Goal: Complete application form

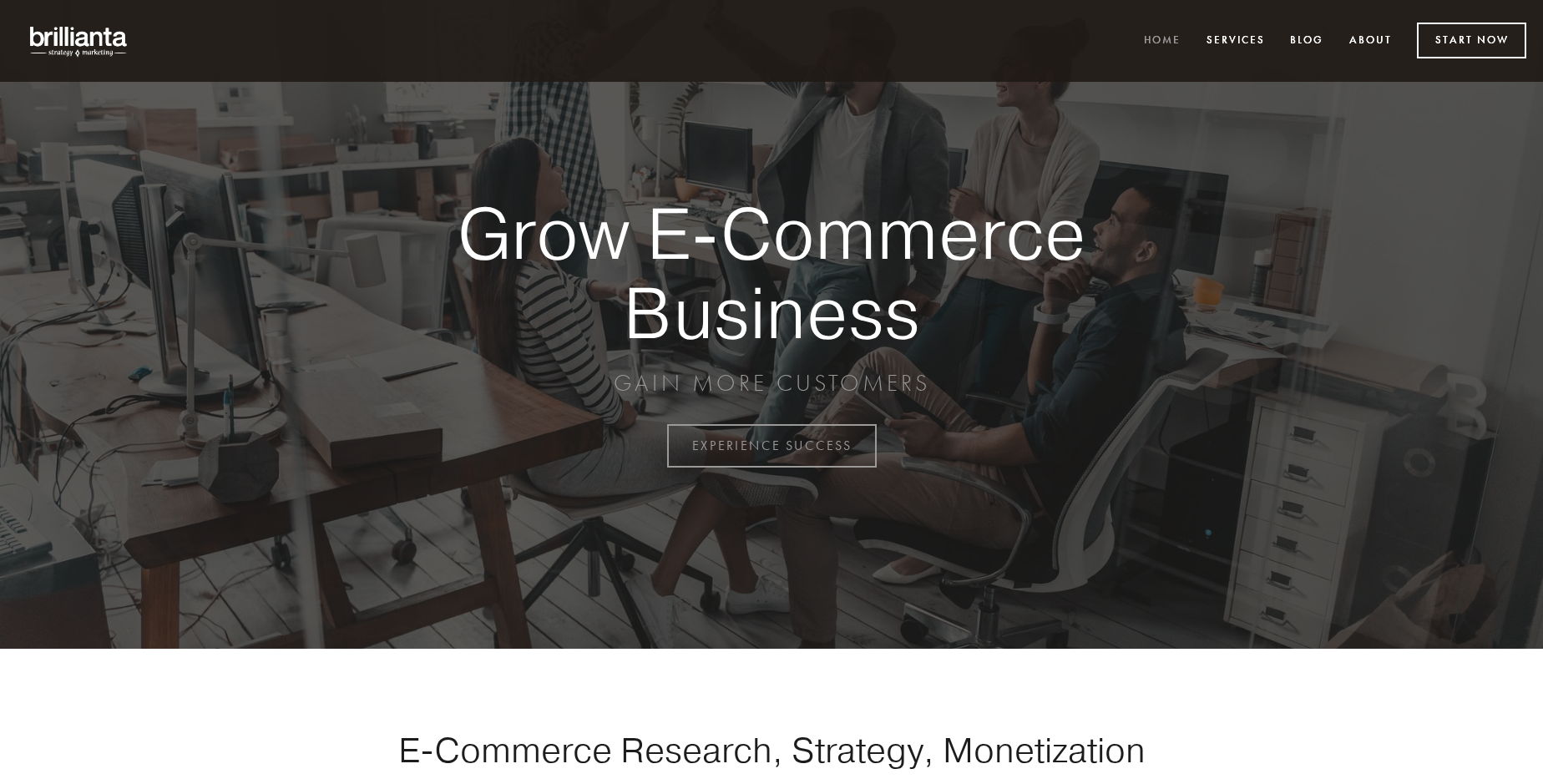
scroll to position [4374, 0]
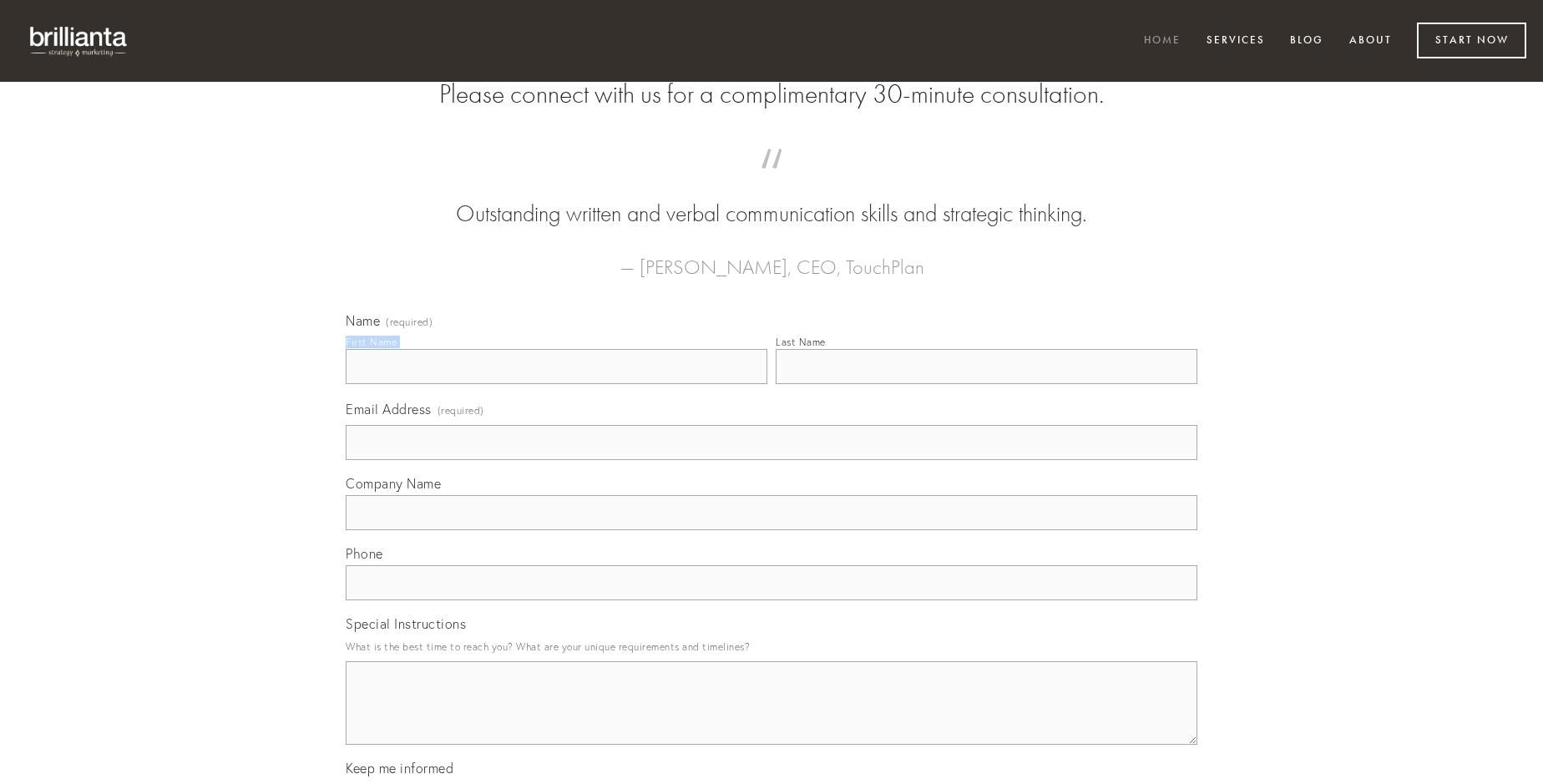
type input "[PERSON_NAME]"
click at [986, 384] on input "Last Name" at bounding box center [986, 366] width 422 height 35
type input "[PERSON_NAME]"
click at [772, 459] on input "Email Address (required)" at bounding box center [771, 442] width 851 height 35
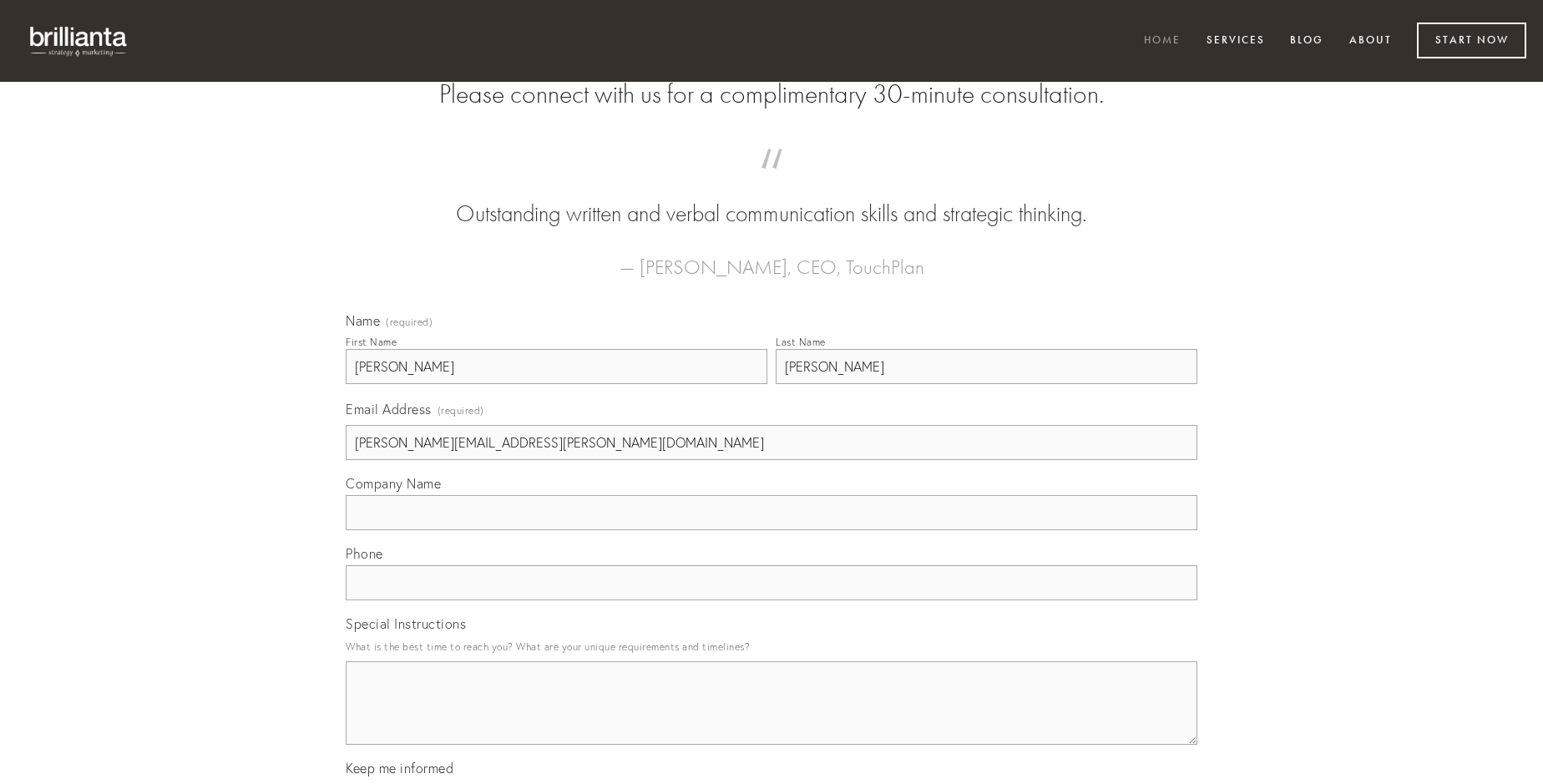
type input "[PERSON_NAME][EMAIL_ADDRESS][PERSON_NAME][DOMAIN_NAME]"
click at [772, 530] on input "Company Name" at bounding box center [771, 512] width 851 height 35
type input "adduco"
click at [772, 600] on input "text" at bounding box center [771, 582] width 851 height 35
click at [772, 718] on textarea "Special Instructions" at bounding box center [771, 702] width 851 height 83
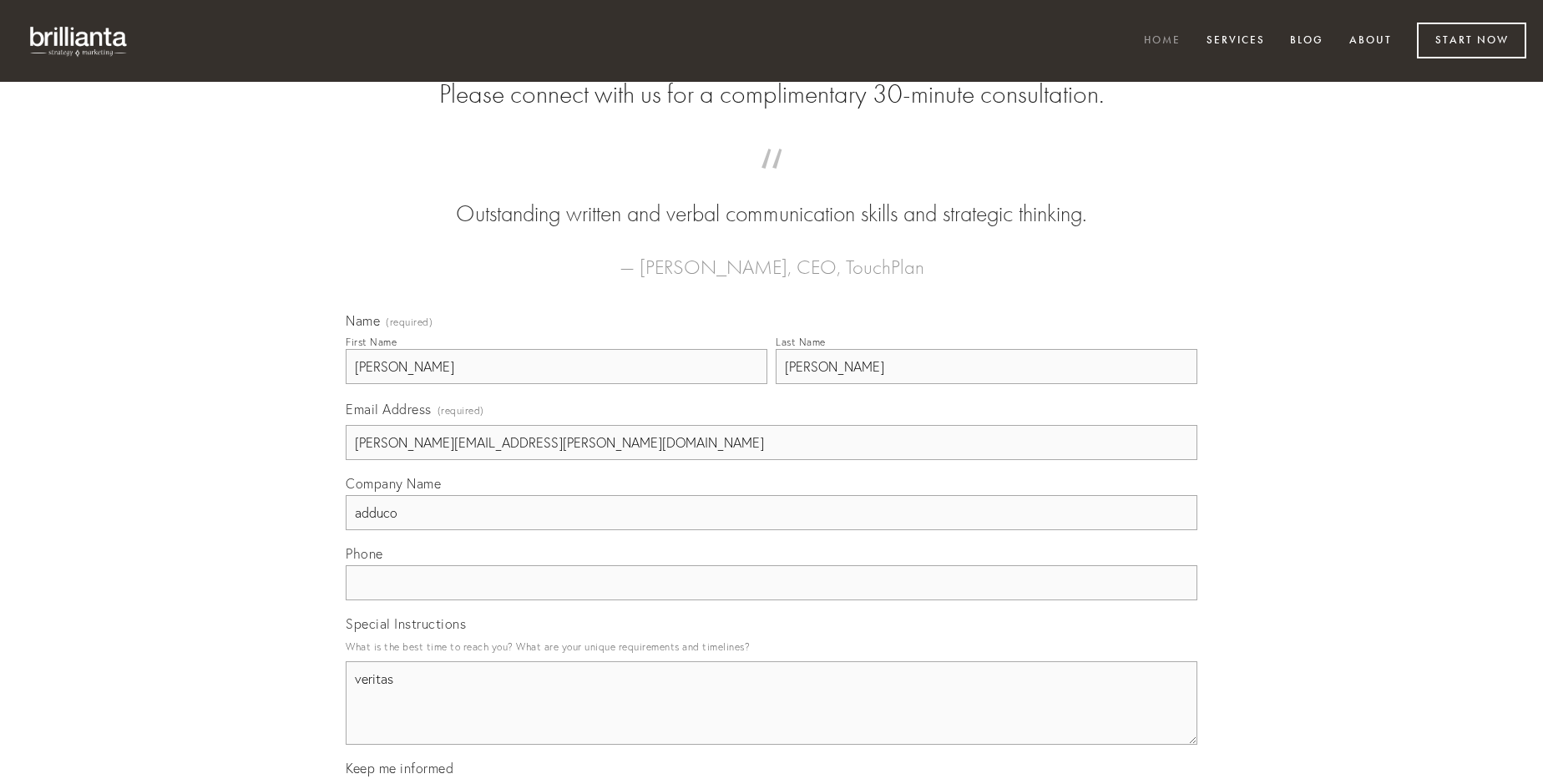
type textarea "veritas"
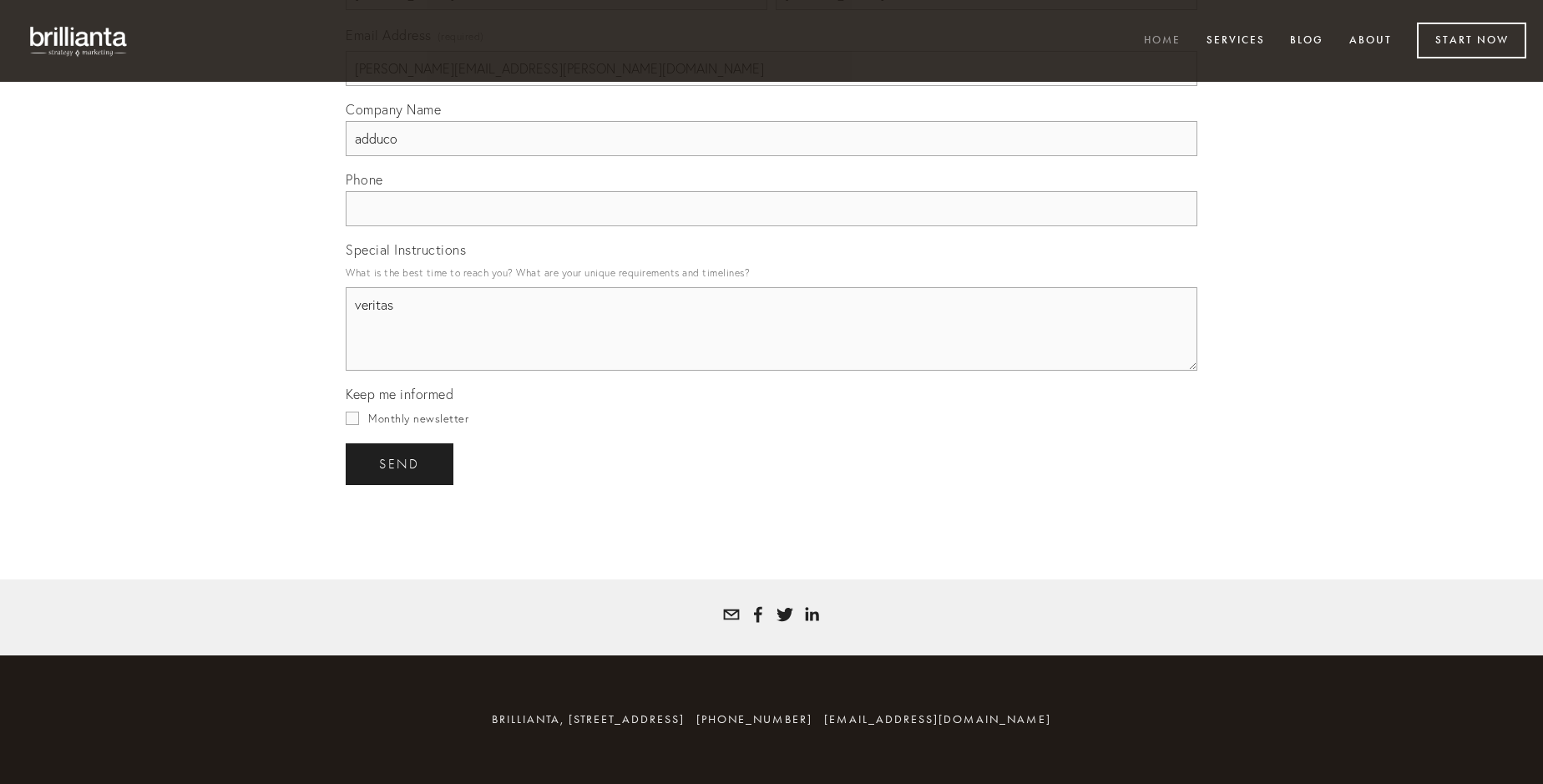
click at [400, 463] on span "send" at bounding box center [399, 464] width 41 height 15
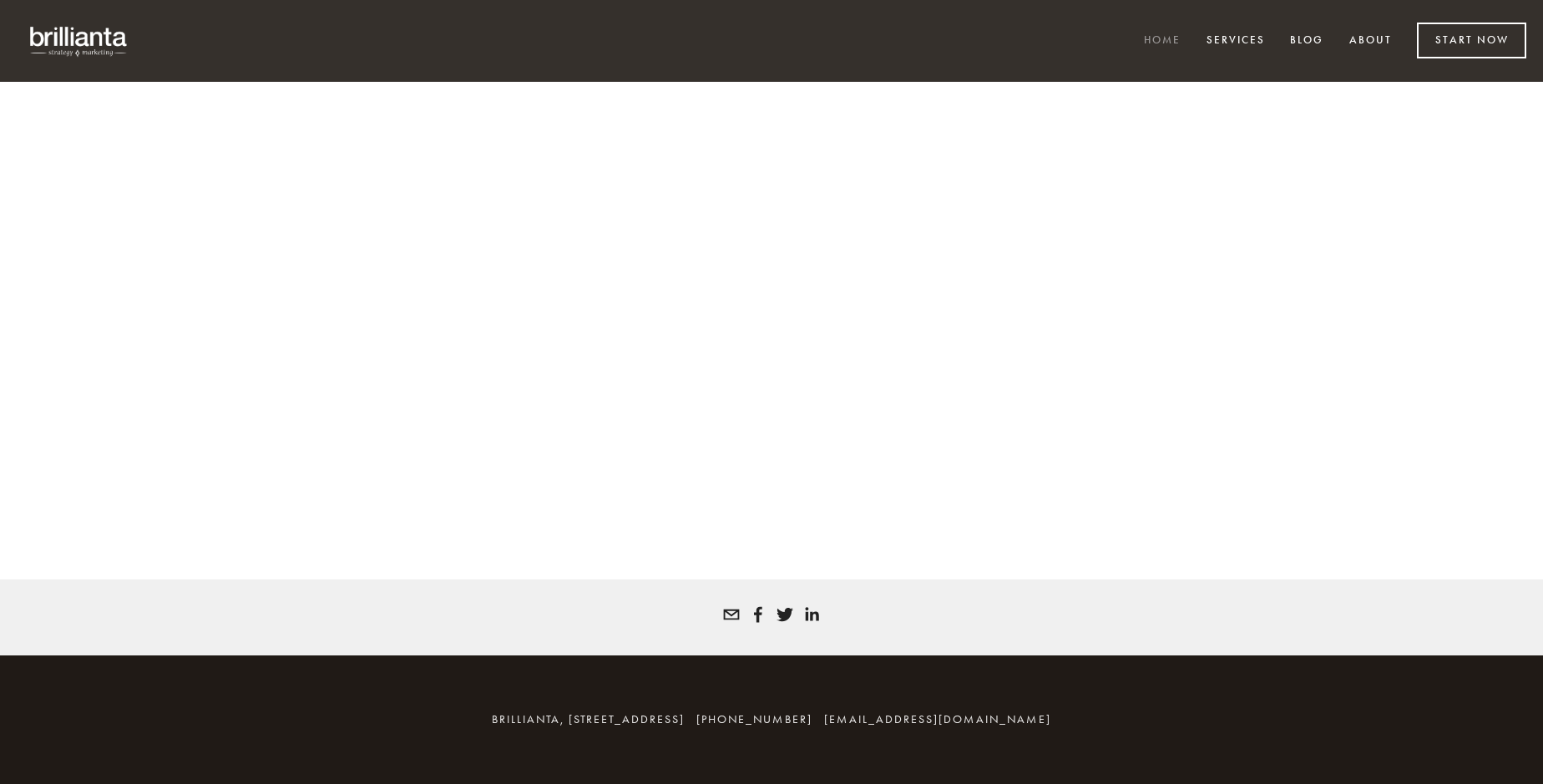
scroll to position [4352, 0]
